Goal: Navigation & Orientation: Find specific page/section

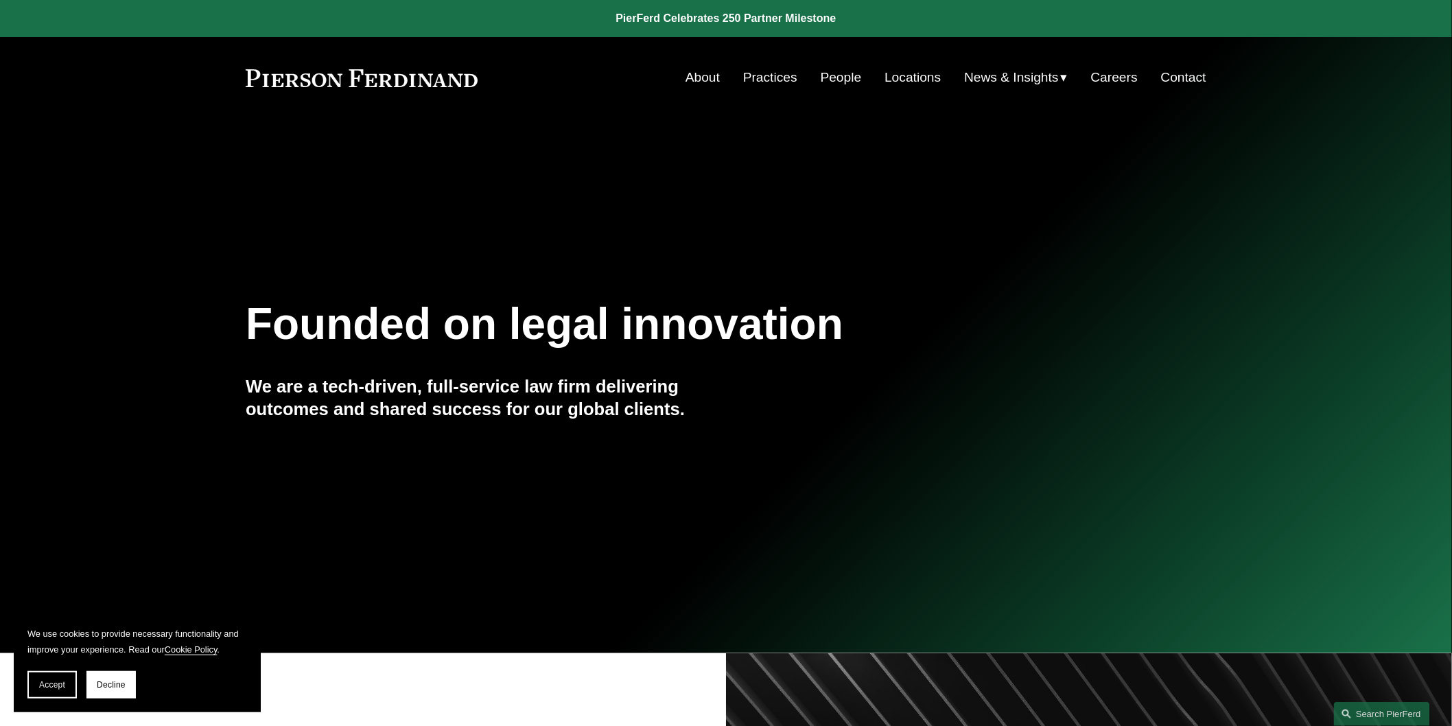
click at [763, 74] on link "Practices" at bounding box center [770, 78] width 54 height 26
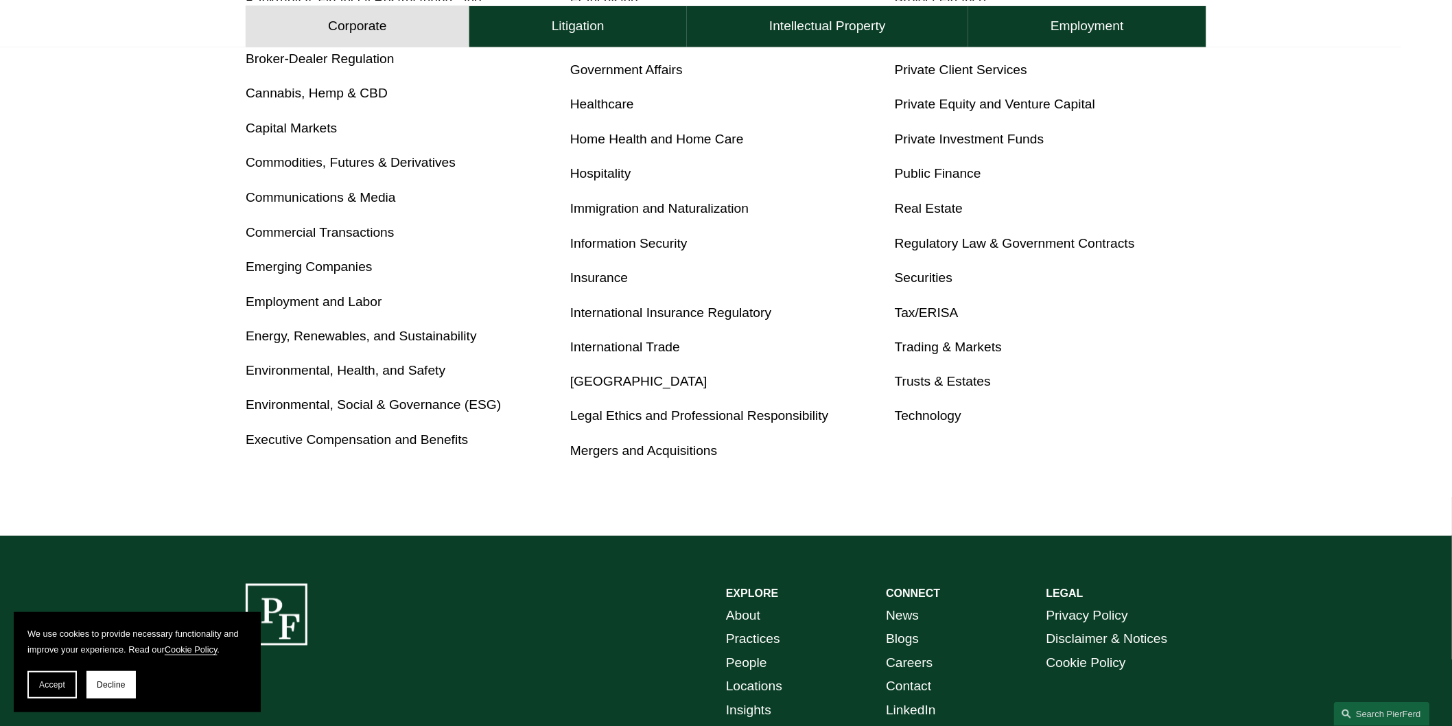
scroll to position [869, 0]
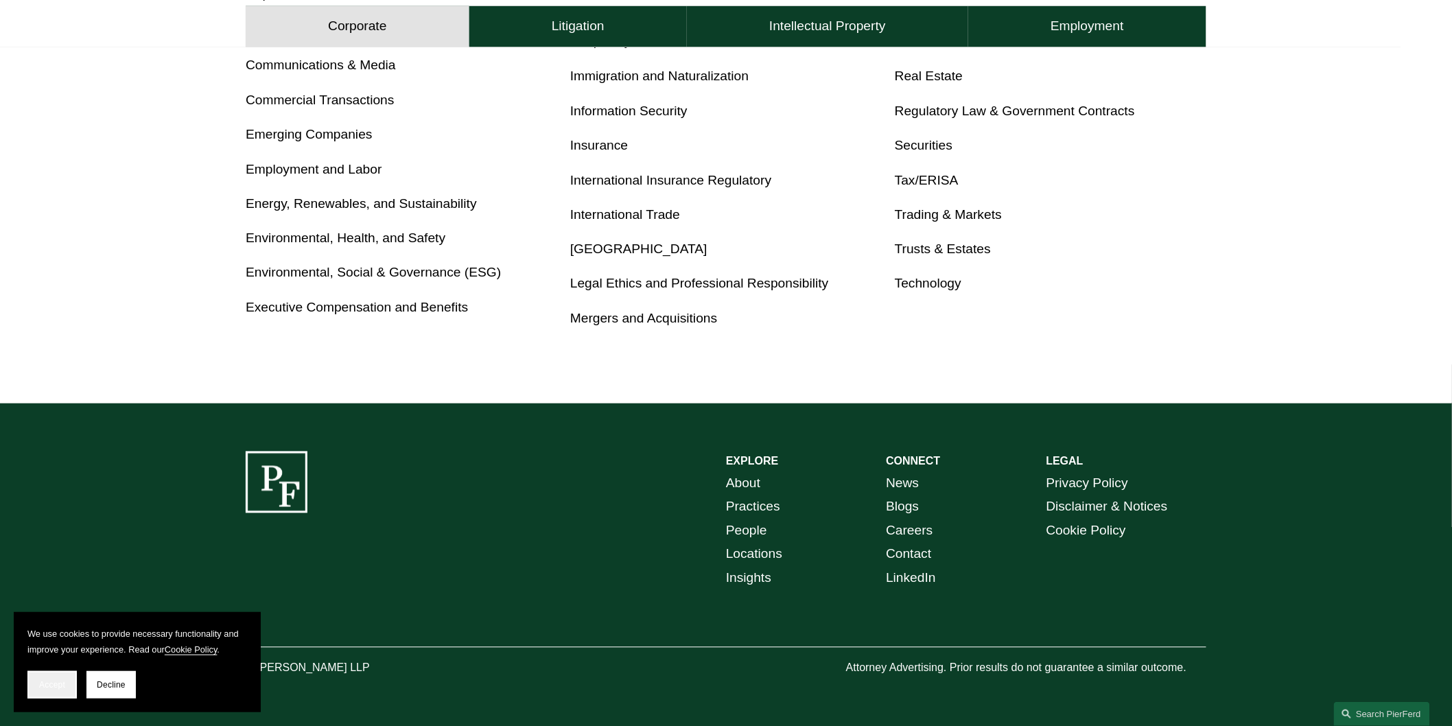
click at [60, 682] on span "Accept" at bounding box center [52, 685] width 26 height 10
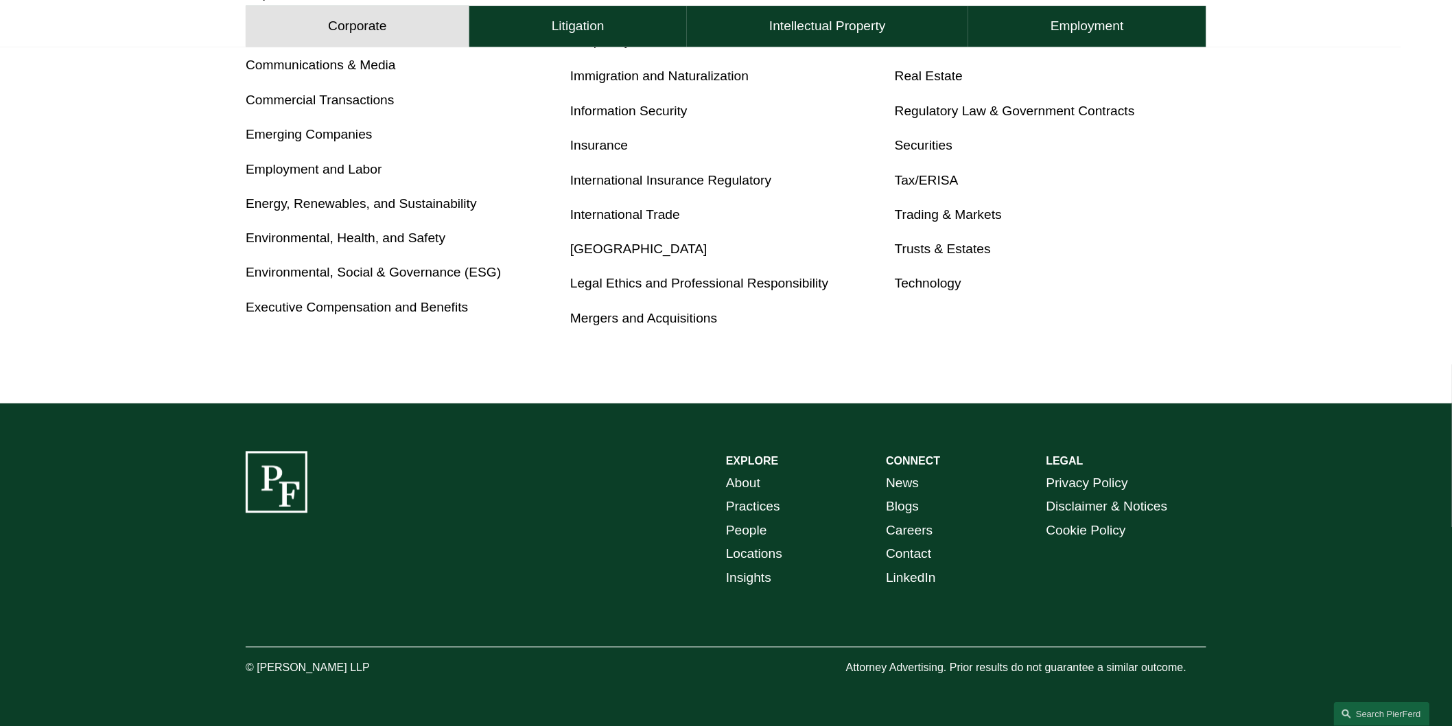
click at [269, 664] on p "© [PERSON_NAME] LLP" at bounding box center [346, 669] width 200 height 20
copy div "[PERSON_NAME] LLP"
